Goal: Task Accomplishment & Management: Complete application form

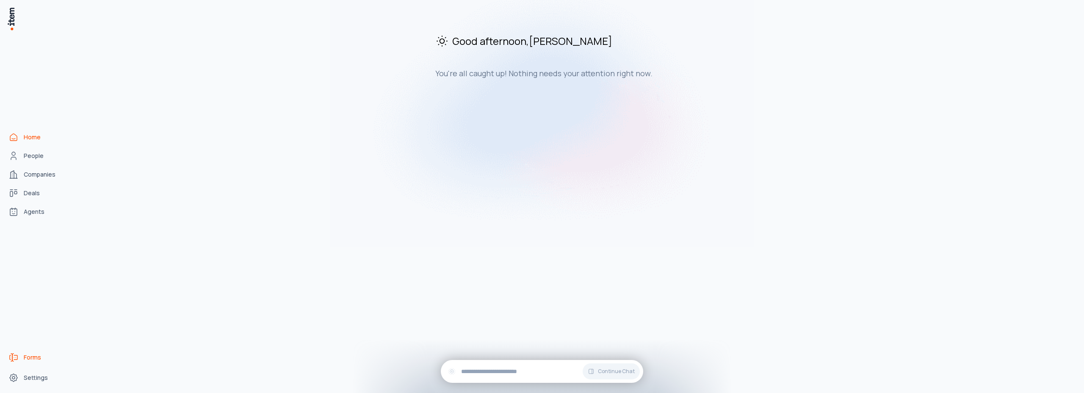
click at [29, 358] on span "Forms" at bounding box center [32, 357] width 17 height 8
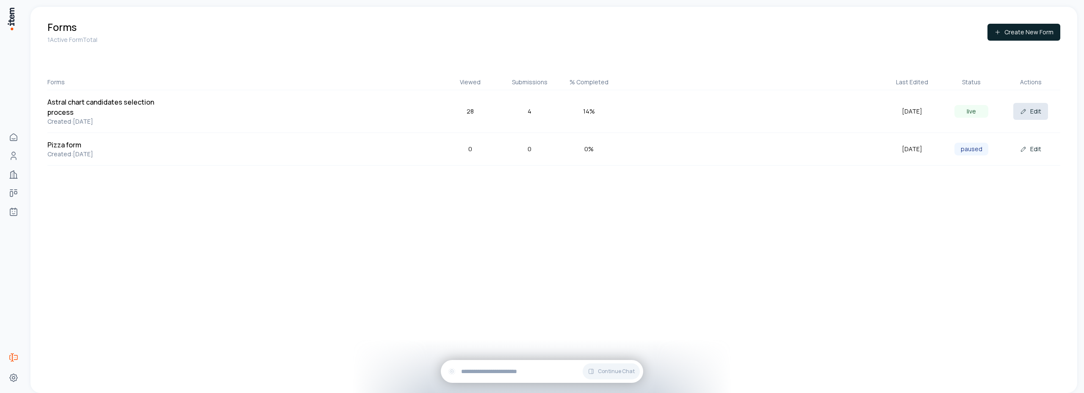
click at [1029, 112] on button "Edit" at bounding box center [1030, 111] width 35 height 17
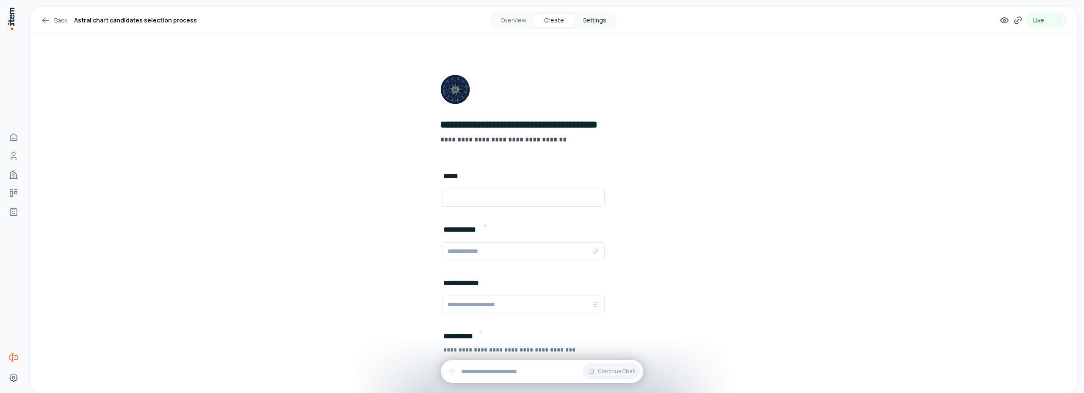
click at [589, 22] on button "Settings" at bounding box center [594, 21] width 41 height 14
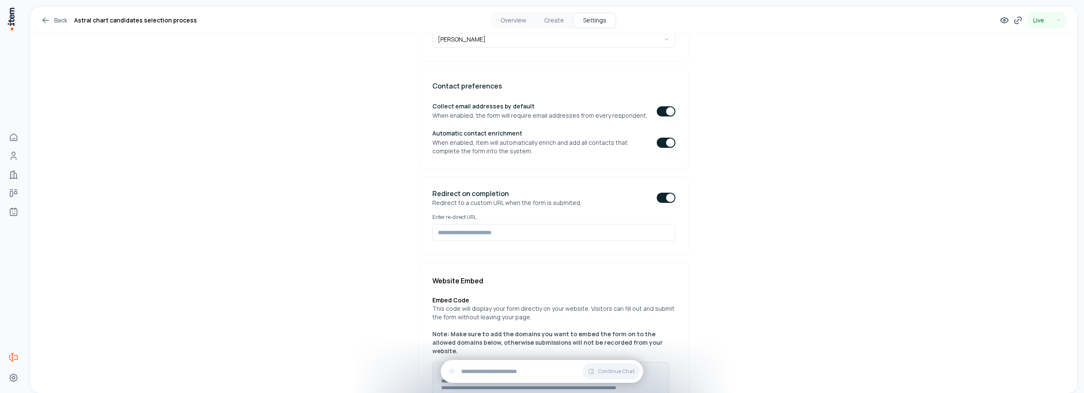
scroll to position [278, 0]
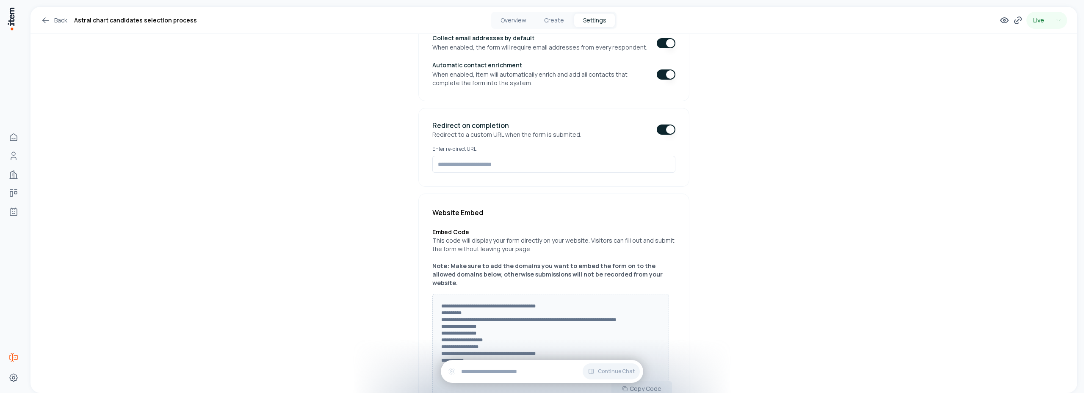
click at [656, 129] on button "button" at bounding box center [665, 129] width 19 height 10
type button "on"
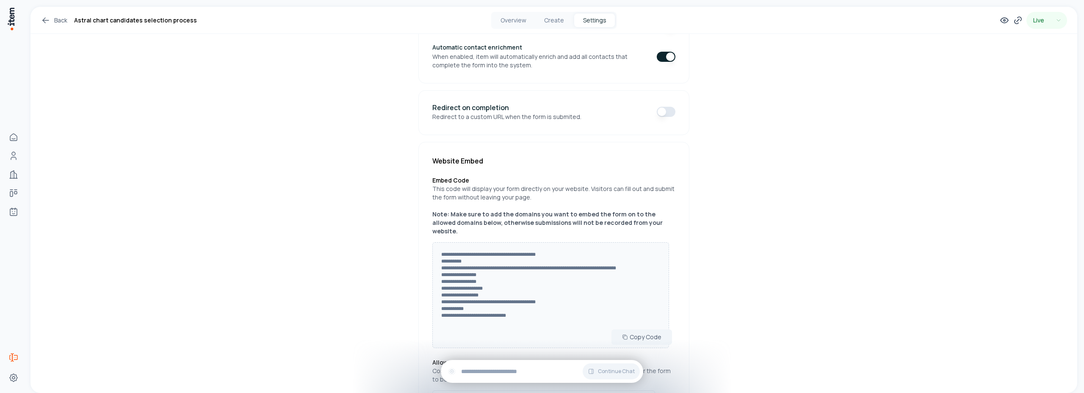
scroll to position [234, 0]
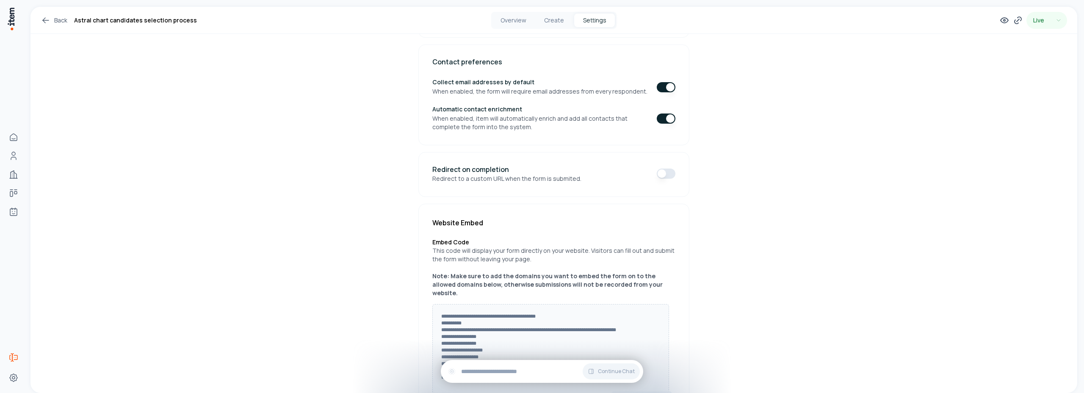
click at [656, 173] on button "button" at bounding box center [665, 173] width 19 height 10
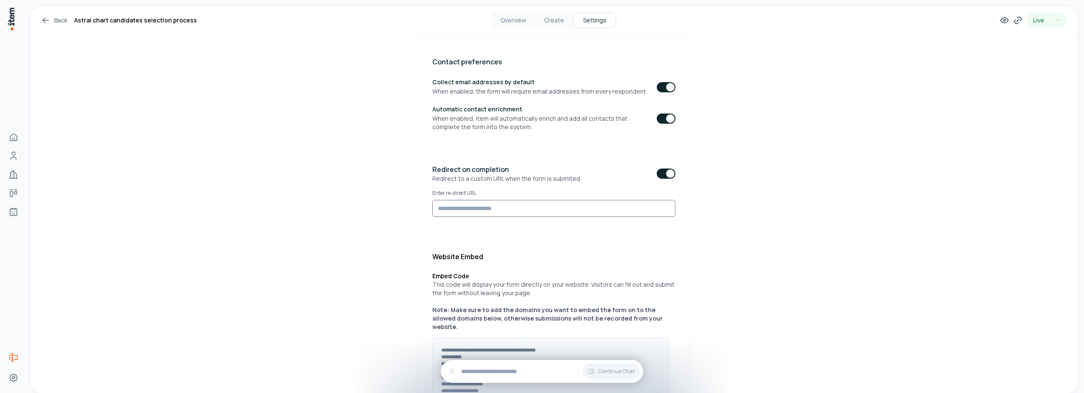
click at [450, 206] on input at bounding box center [553, 208] width 243 height 17
type input "**********"
click at [368, 210] on div "**********" at bounding box center [553, 186] width 1046 height 826
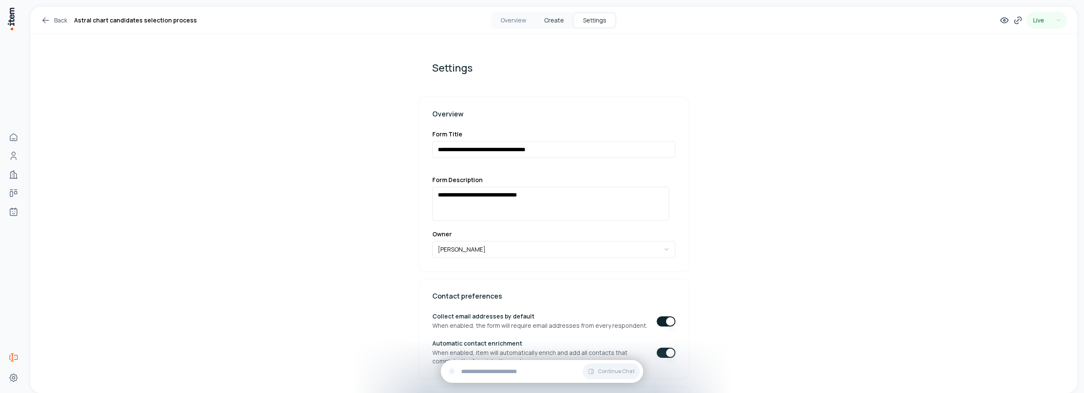
click at [553, 19] on button "Create" at bounding box center [553, 21] width 41 height 14
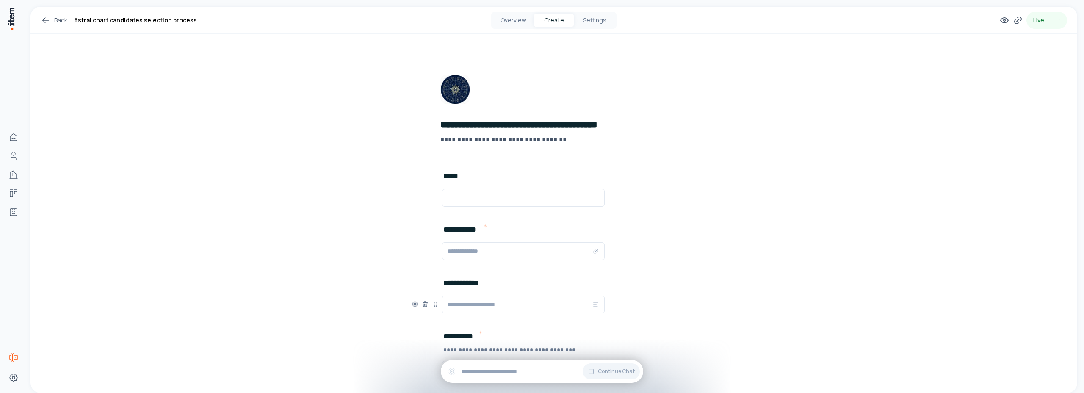
scroll to position [229, 0]
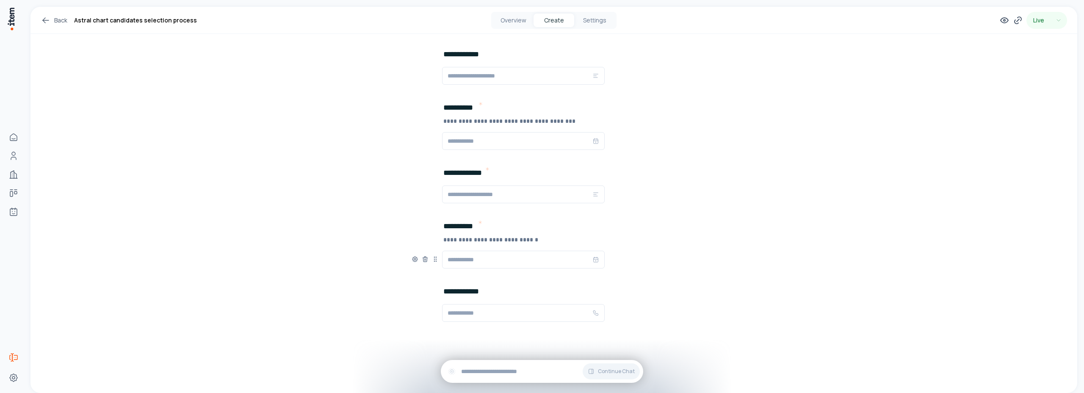
click at [422, 313] on icon at bounding box center [425, 312] width 7 height 7
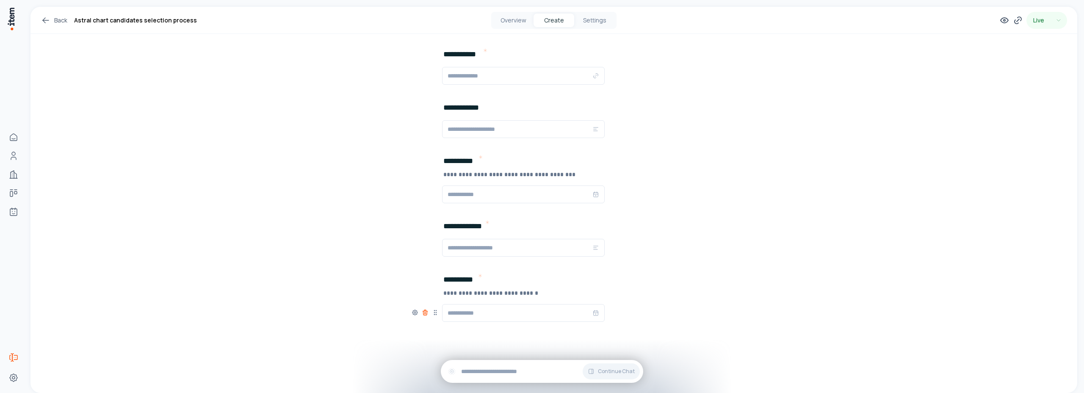
click at [422, 314] on icon at bounding box center [425, 312] width 7 height 7
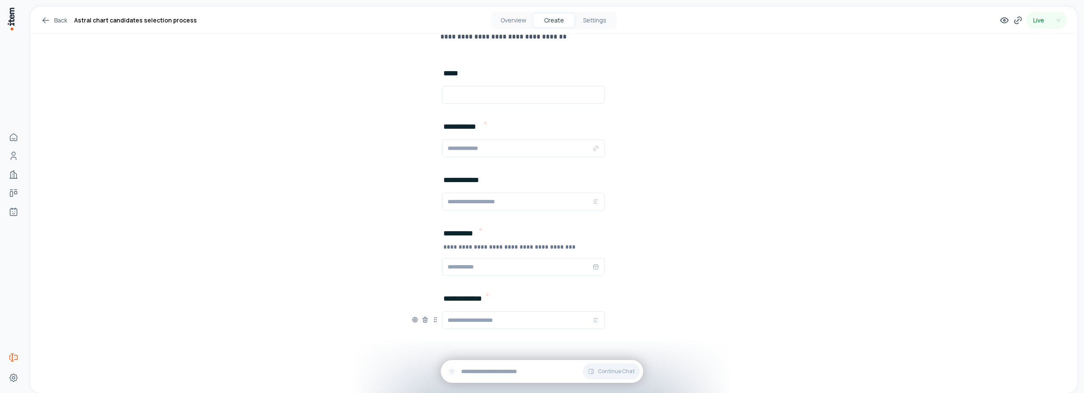
scroll to position [102, 0]
click at [422, 148] on icon at bounding box center [425, 149] width 7 height 7
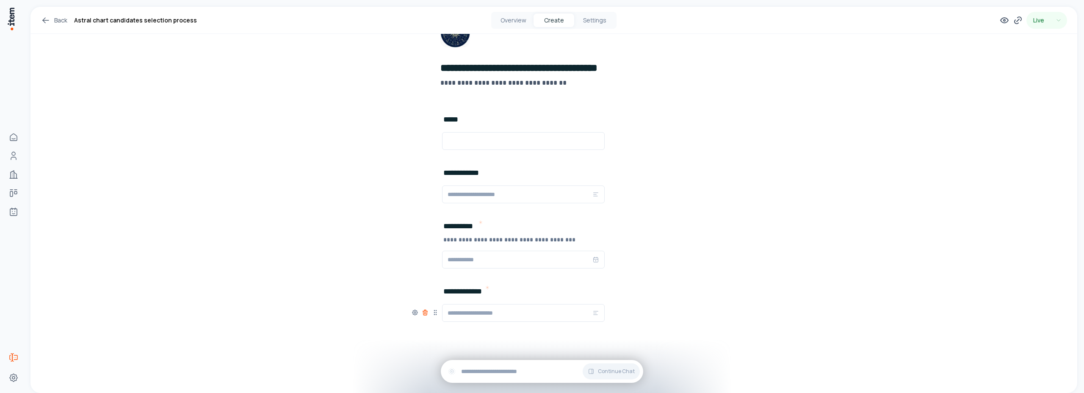
click at [425, 313] on icon at bounding box center [425, 313] width 0 height 2
